Goal: Obtain resource: Download file/media

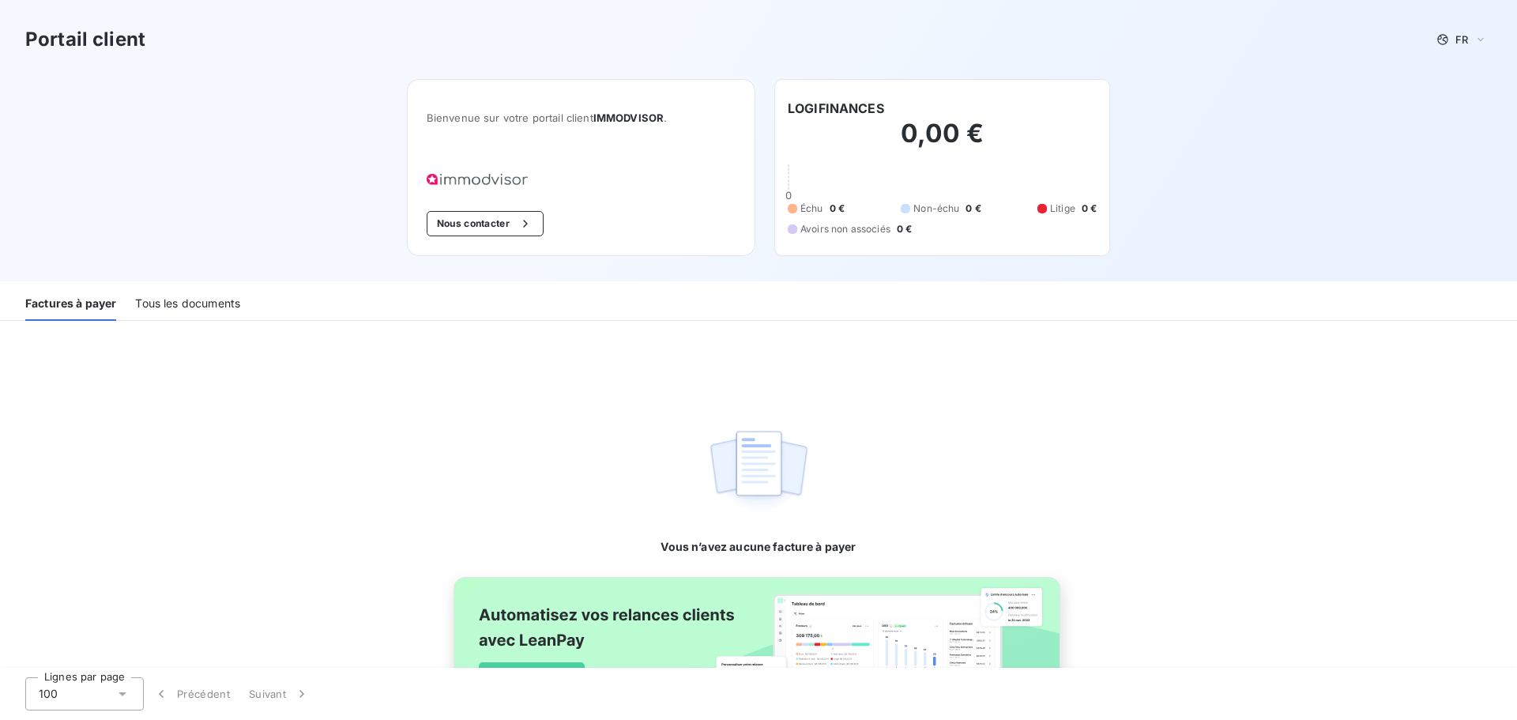
click at [195, 300] on div "Tous les documents" at bounding box center [187, 304] width 105 height 33
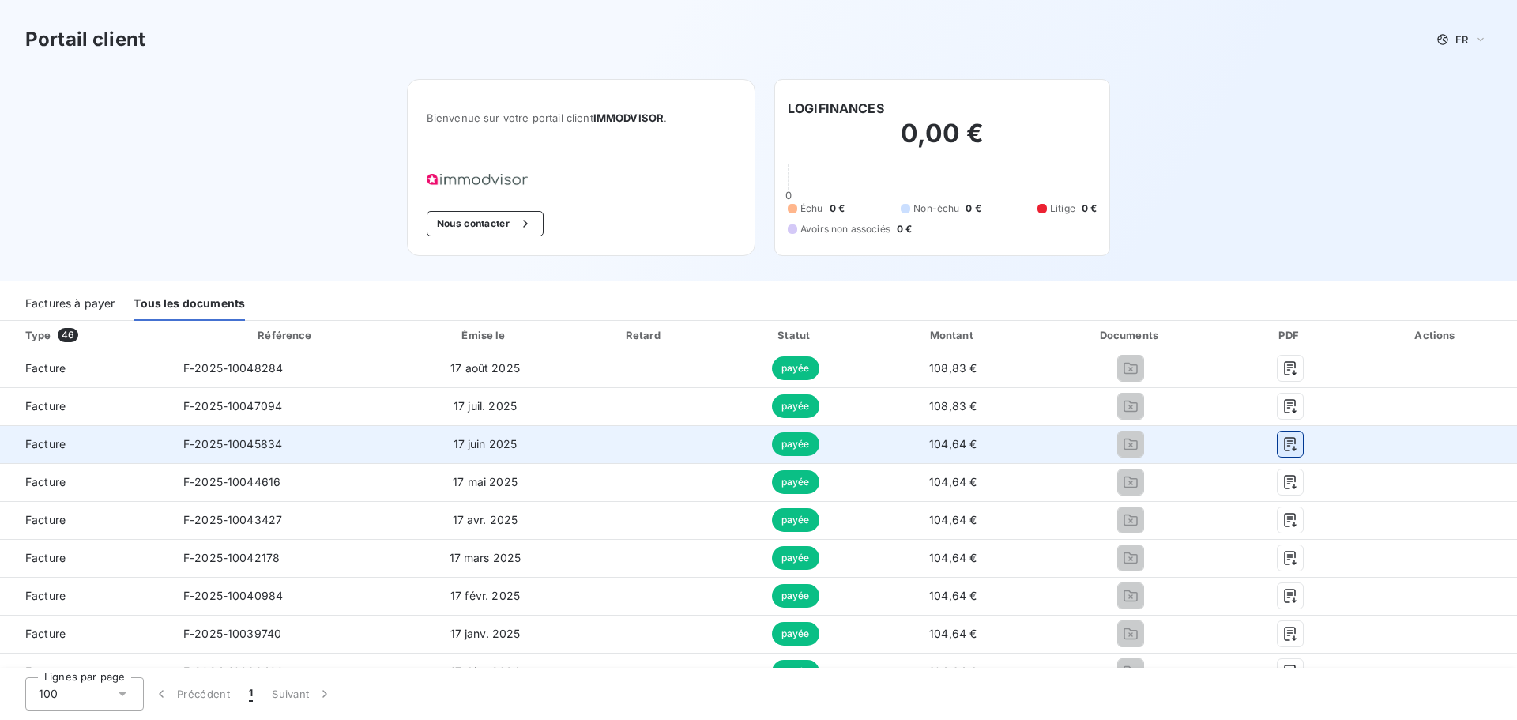
click at [1282, 449] on icon "button" at bounding box center [1290, 444] width 16 height 16
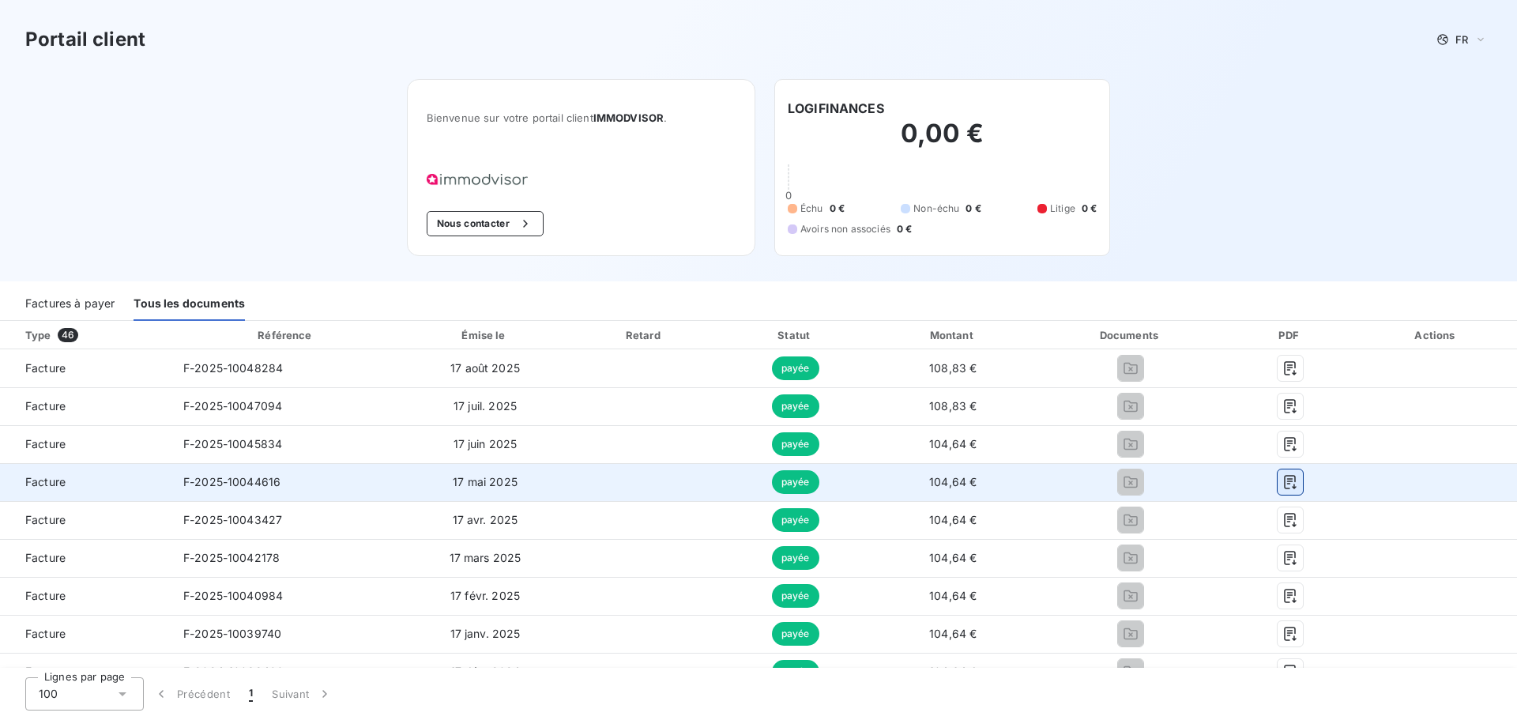
click at [1282, 477] on icon "button" at bounding box center [1290, 482] width 16 height 16
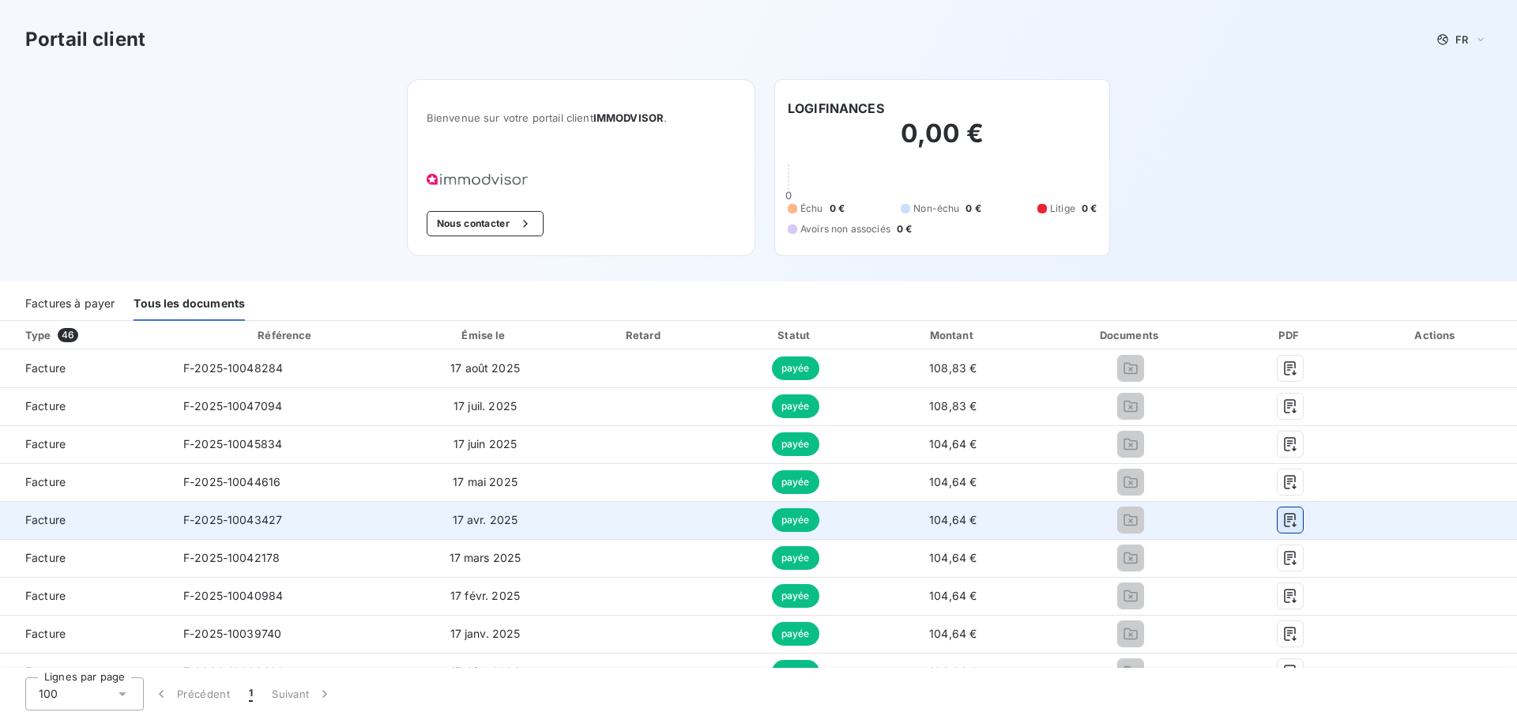
click at [1282, 521] on icon "button" at bounding box center [1290, 520] width 16 height 16
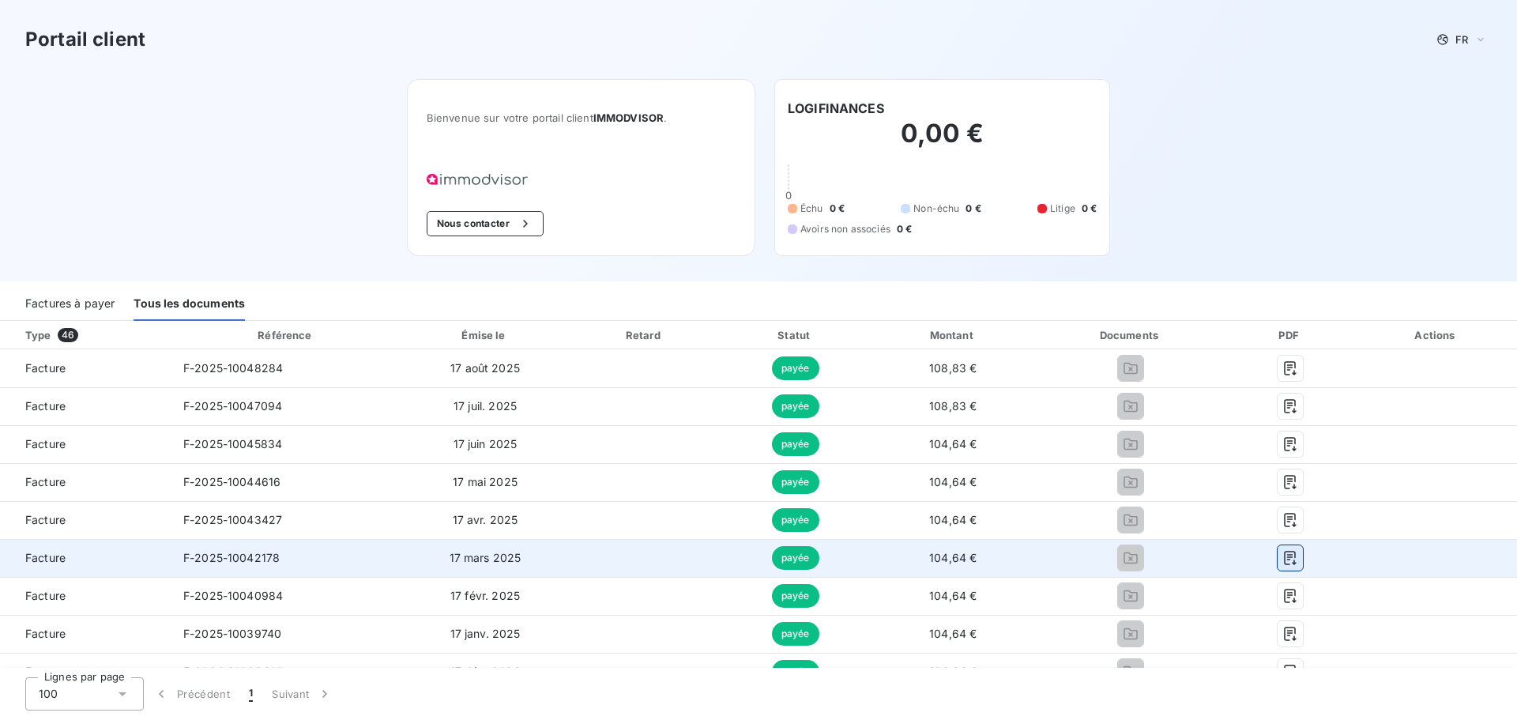
click at [1282, 555] on icon "button" at bounding box center [1290, 558] width 16 height 16
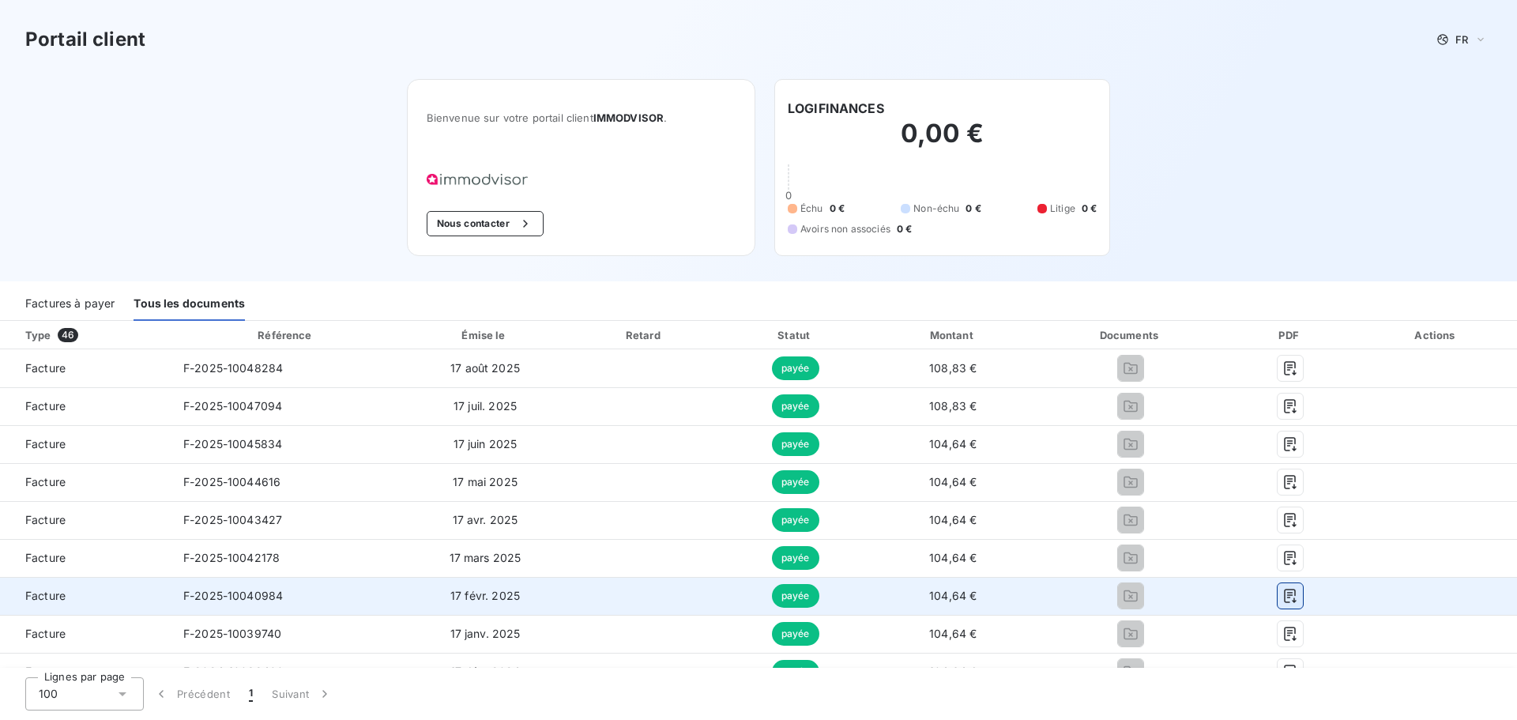
click at [1282, 599] on icon "button" at bounding box center [1290, 596] width 16 height 16
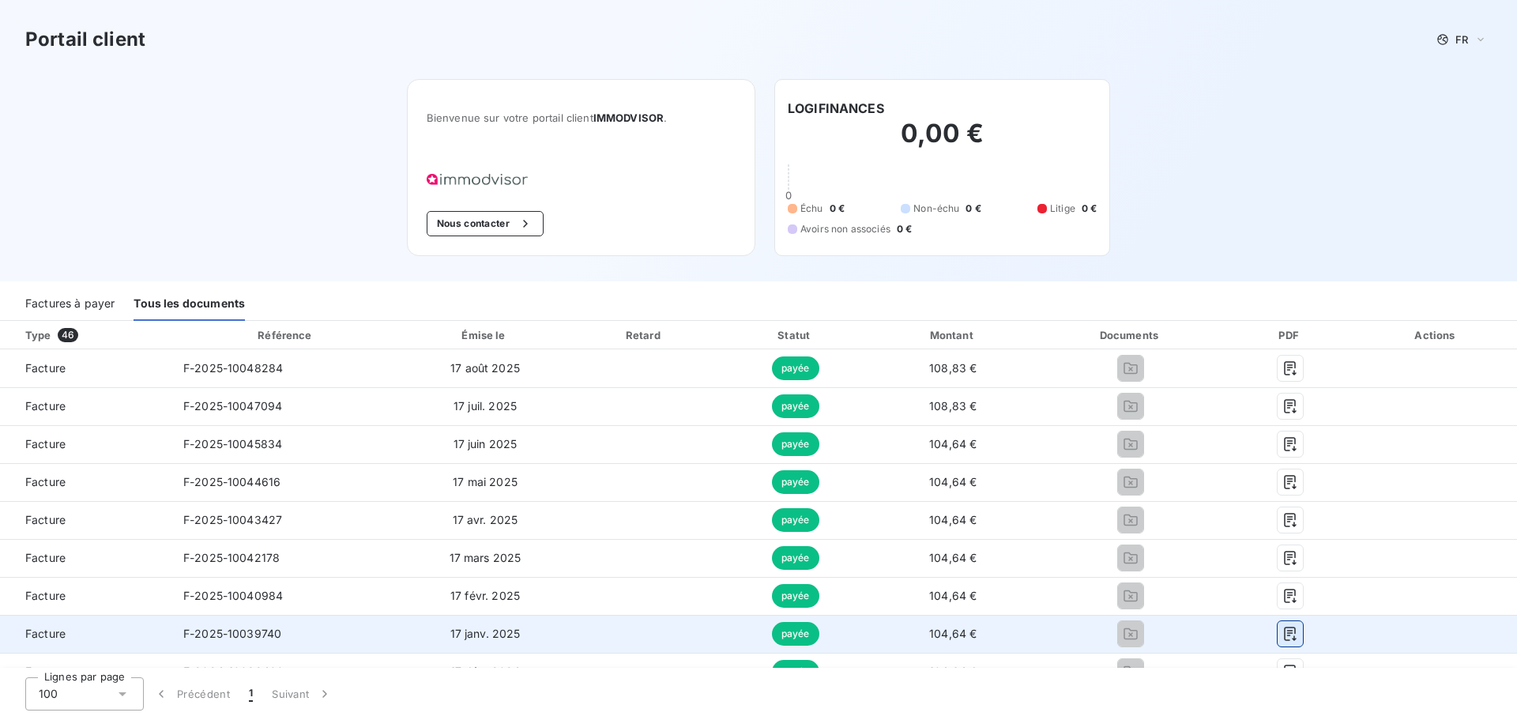
click at [1282, 636] on icon "button" at bounding box center [1290, 634] width 16 height 16
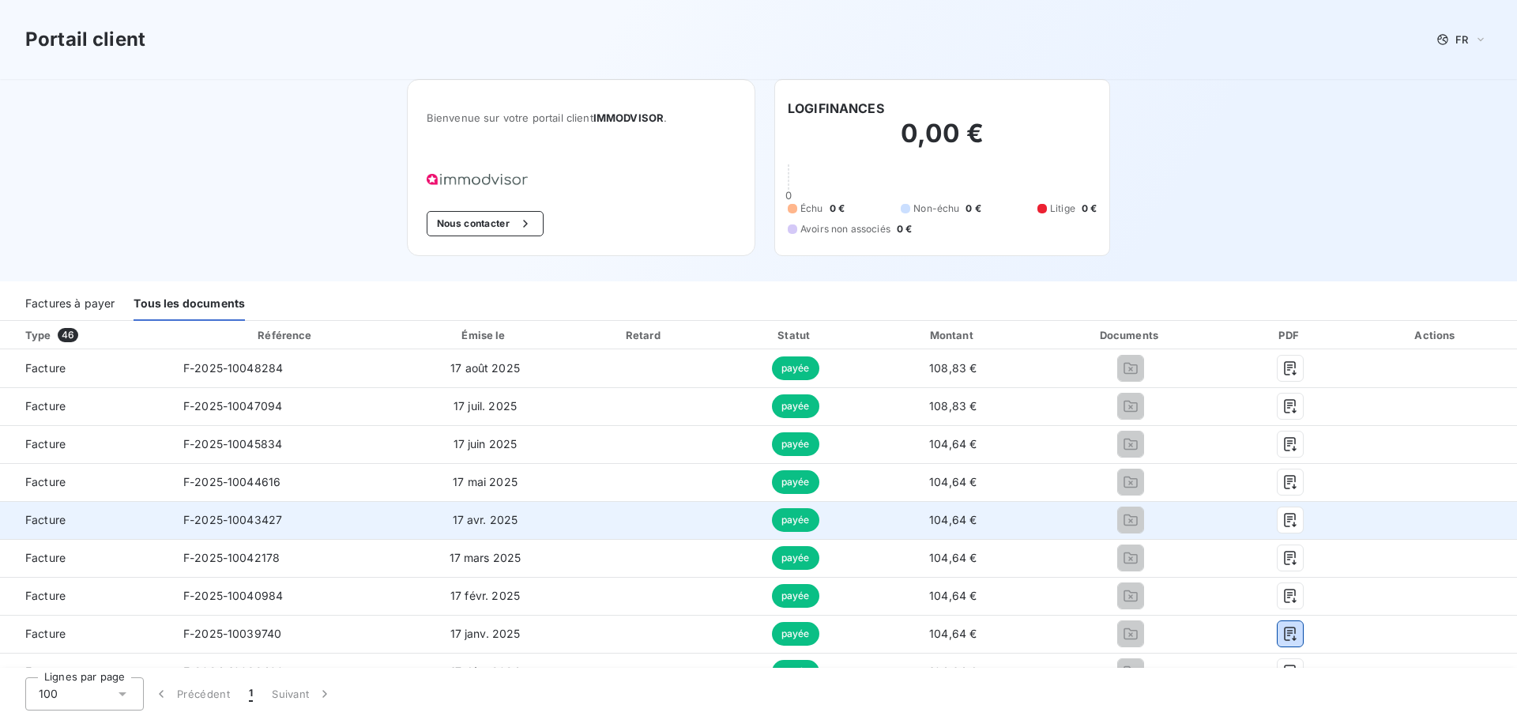
scroll to position [395, 0]
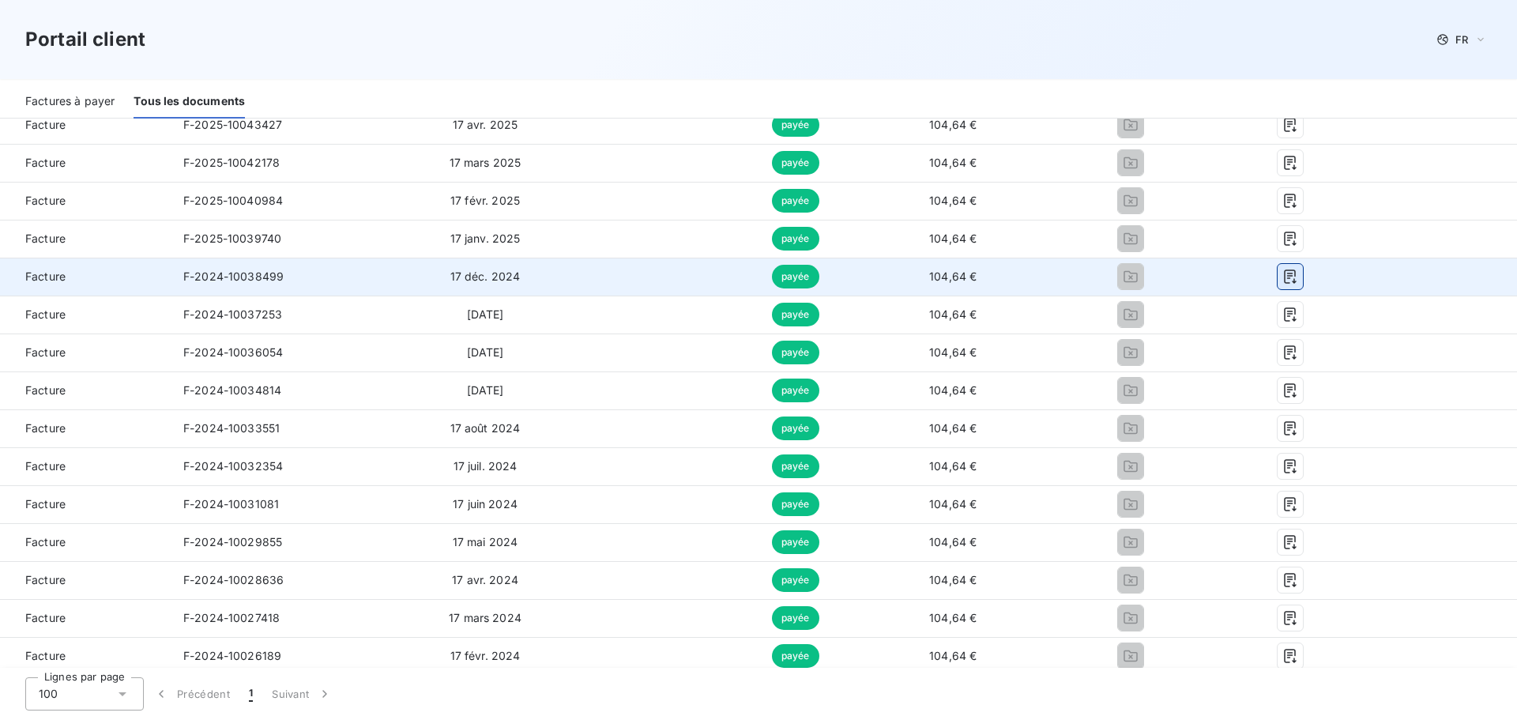
click at [1287, 276] on icon "button" at bounding box center [1290, 277] width 16 height 16
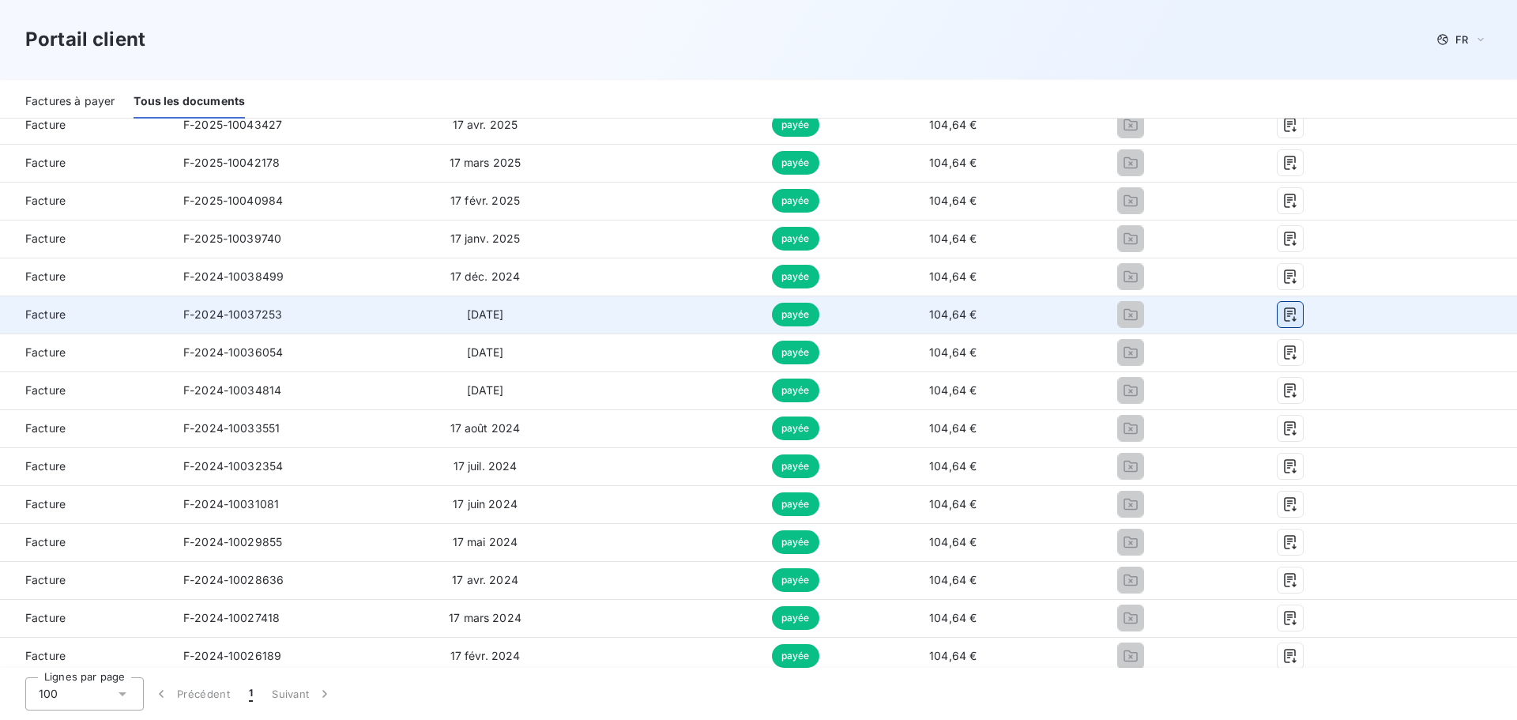
click at [1285, 318] on icon "button" at bounding box center [1290, 315] width 16 height 16
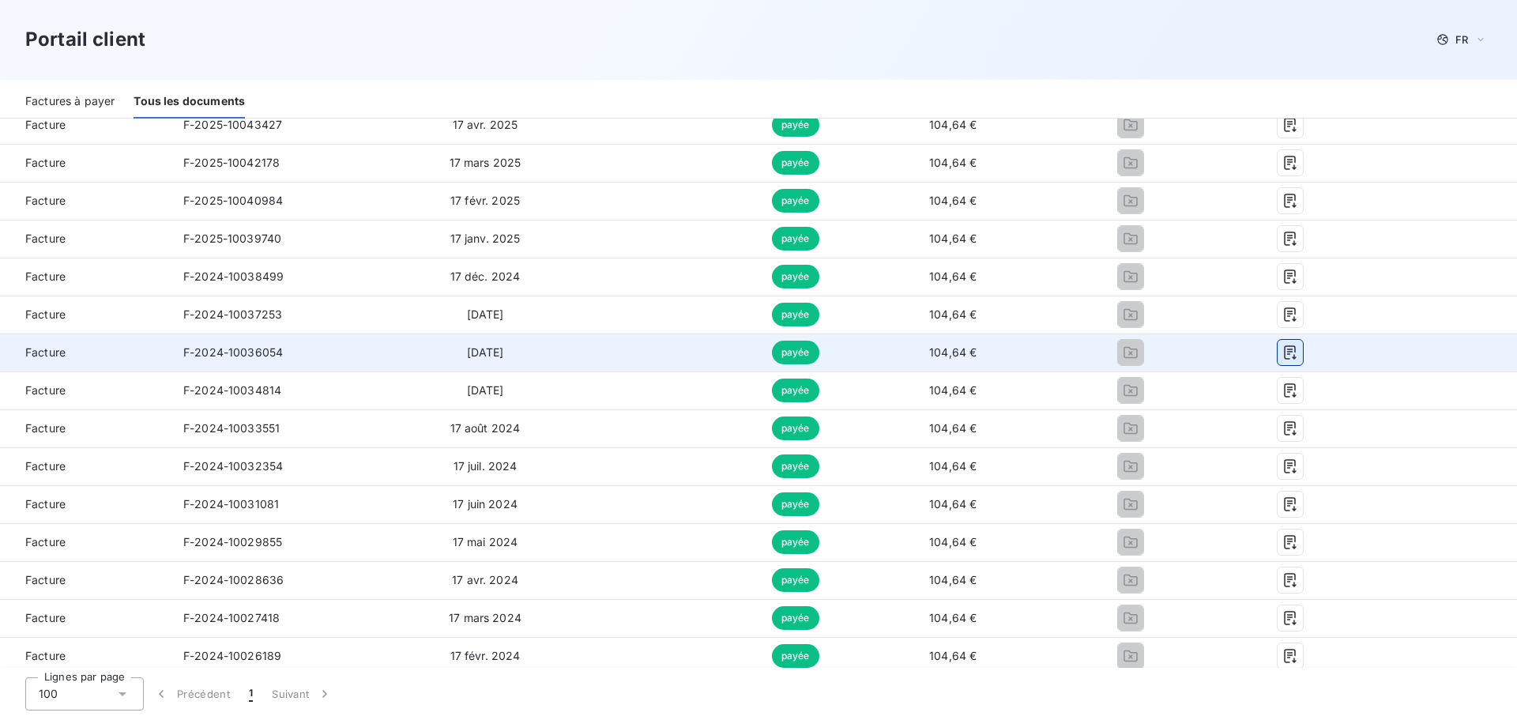
click at [1282, 359] on icon "button" at bounding box center [1290, 353] width 16 height 16
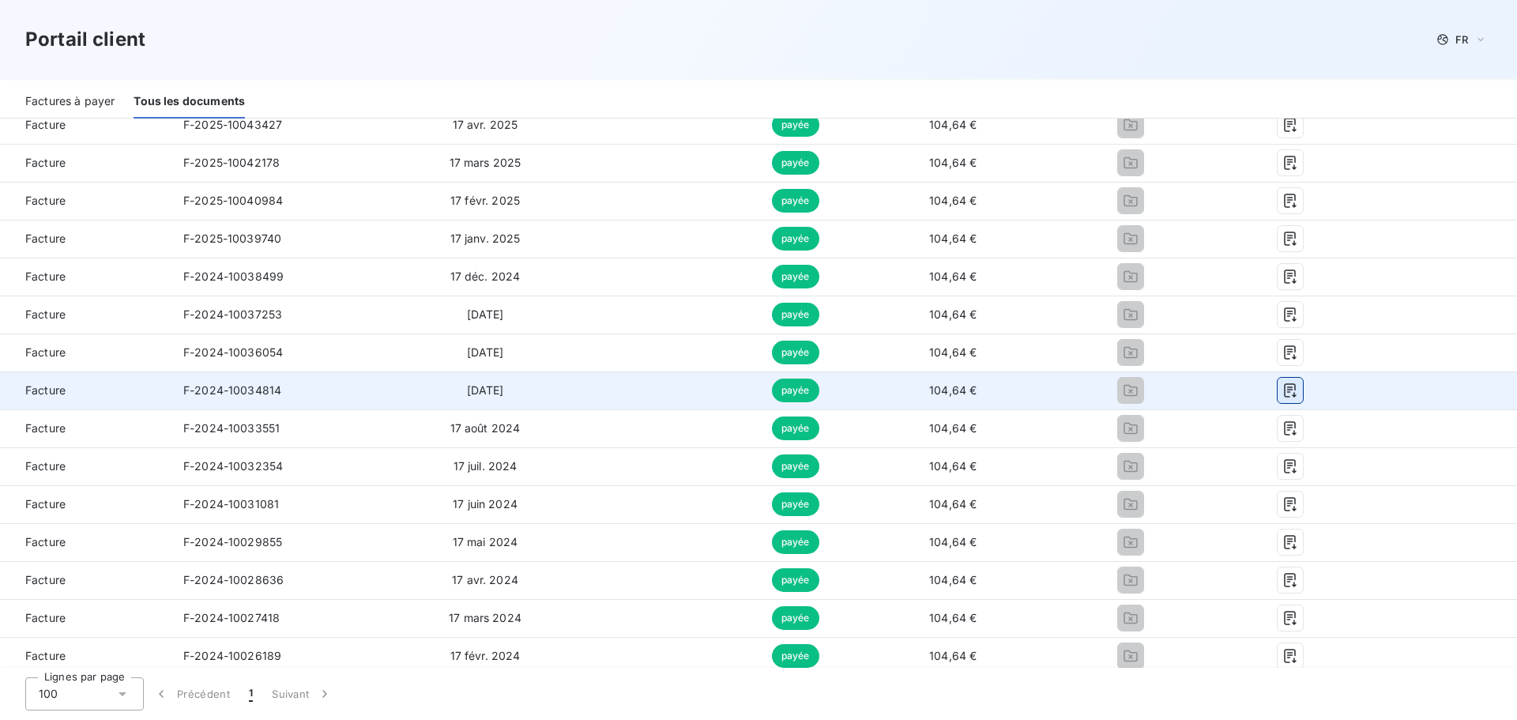
click at [1284, 392] on icon "button" at bounding box center [1290, 390] width 12 height 14
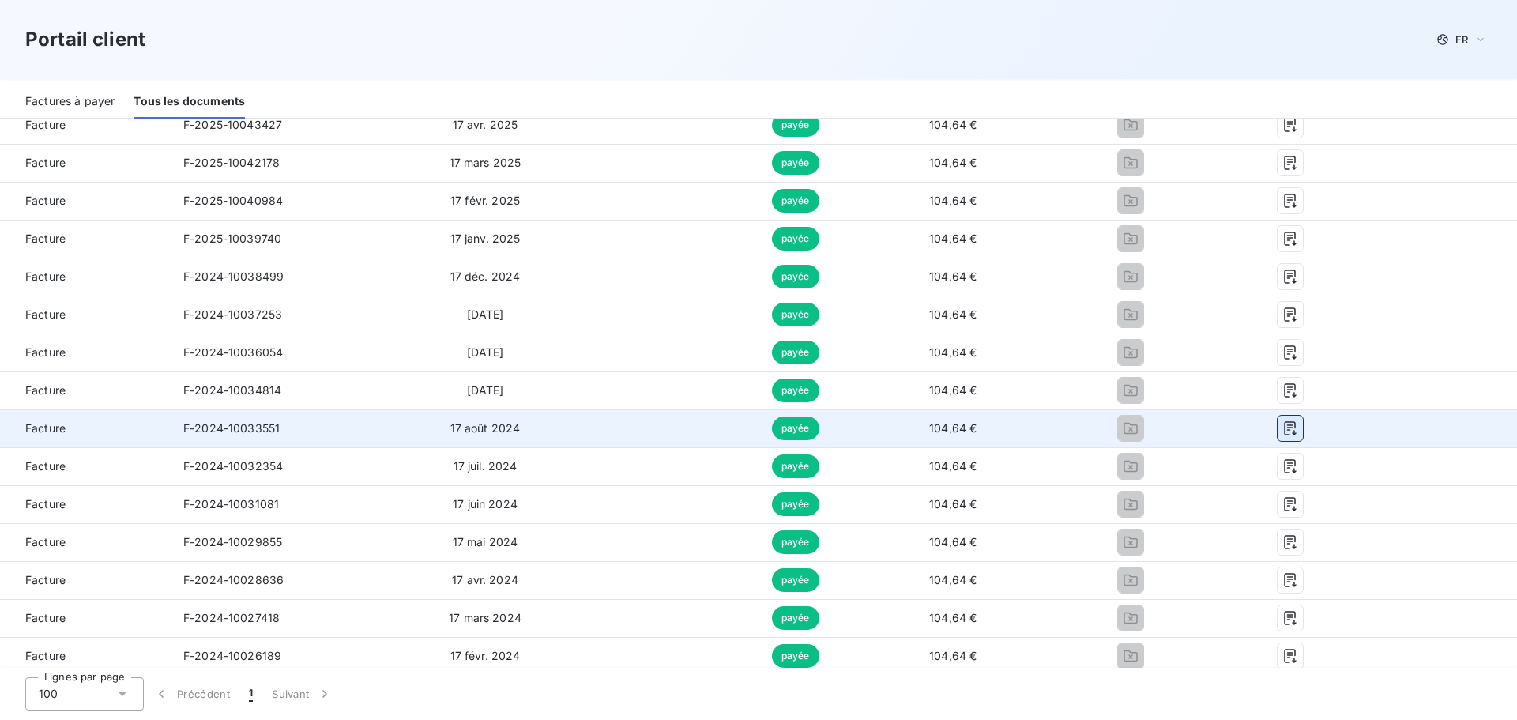
click at [1284, 425] on icon "button" at bounding box center [1290, 428] width 12 height 14
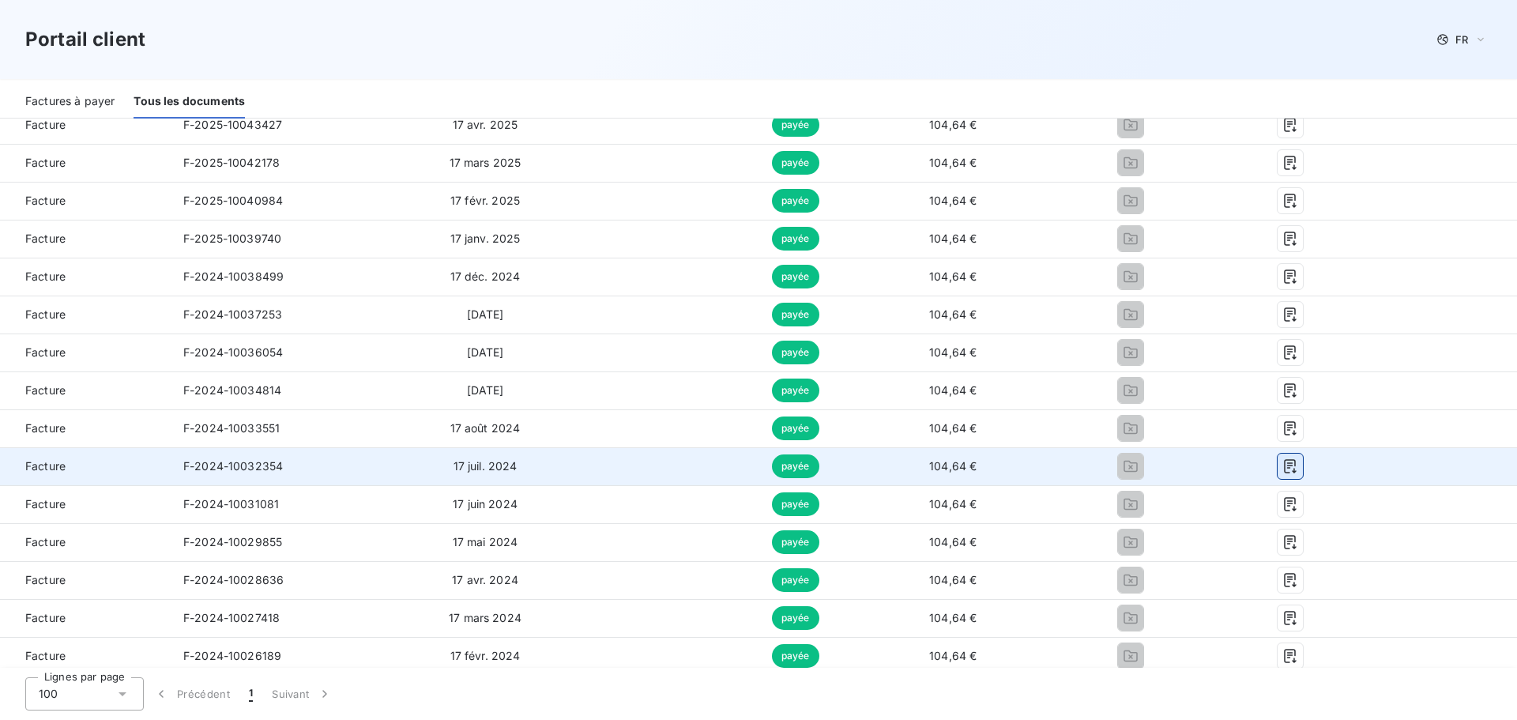
click at [1285, 466] on icon "button" at bounding box center [1290, 466] width 12 height 14
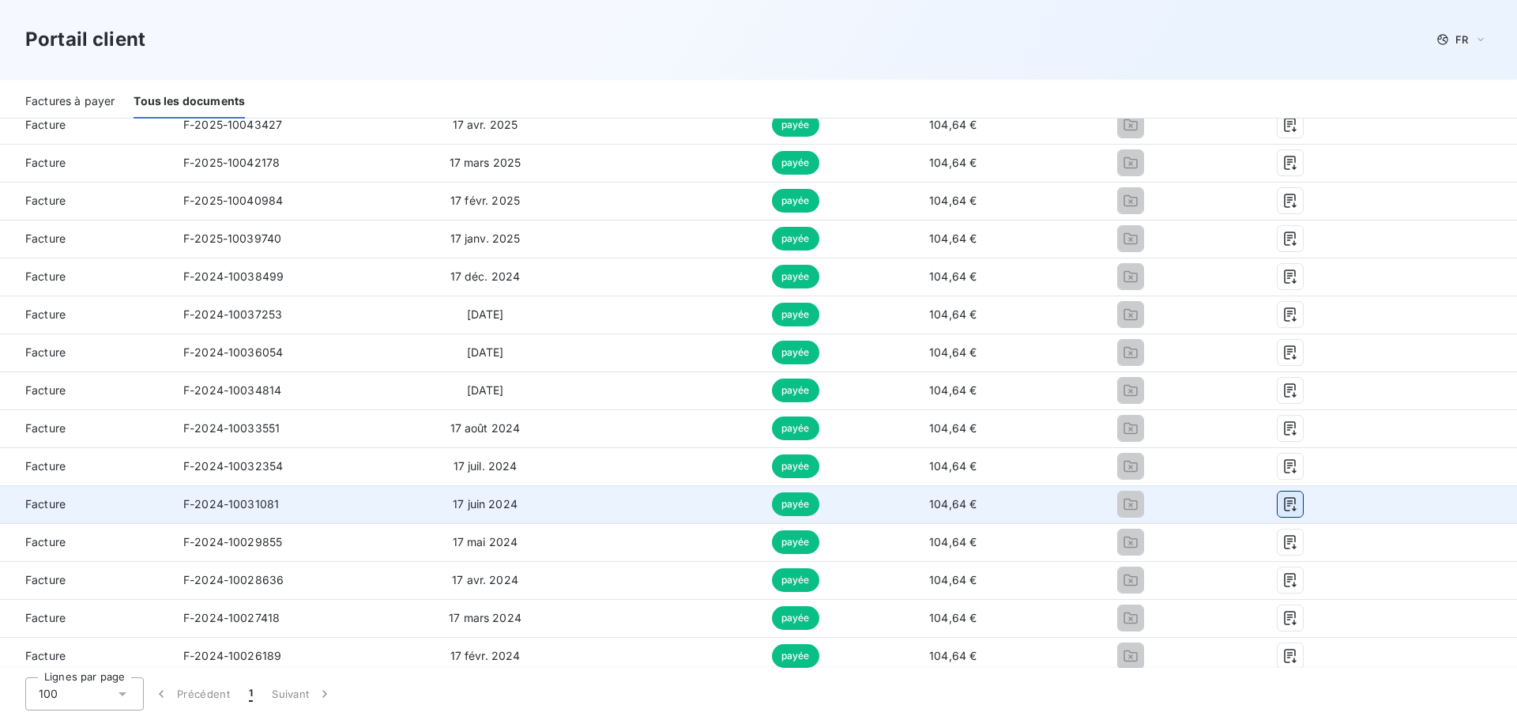
click at [1286, 504] on icon "button" at bounding box center [1290, 504] width 16 height 16
